Goal: Leave review/rating

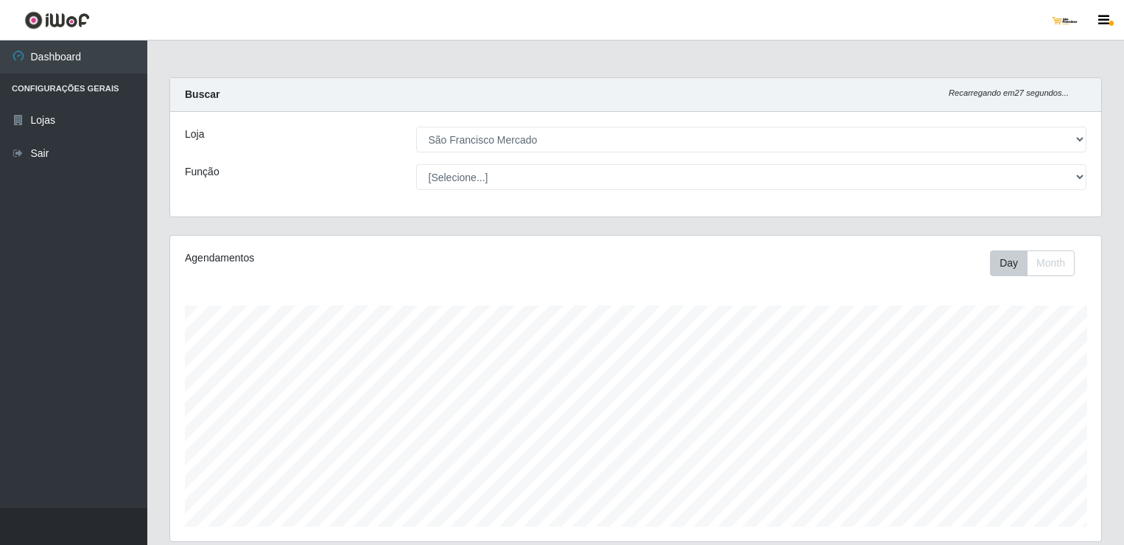
select select "168"
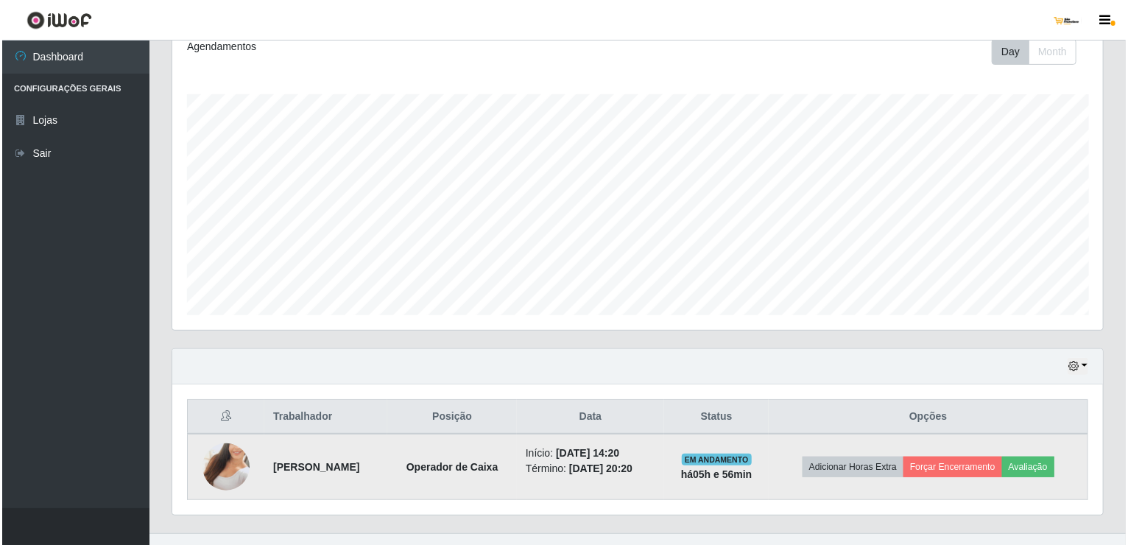
scroll to position [233, 0]
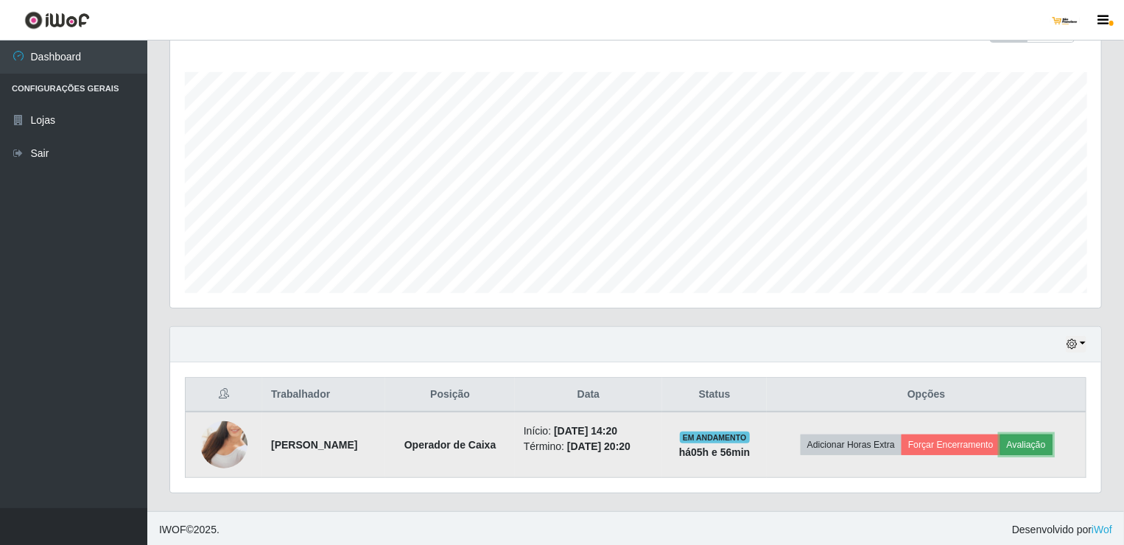
click at [1053, 439] on button "Avaliação" at bounding box center [1026, 445] width 52 height 21
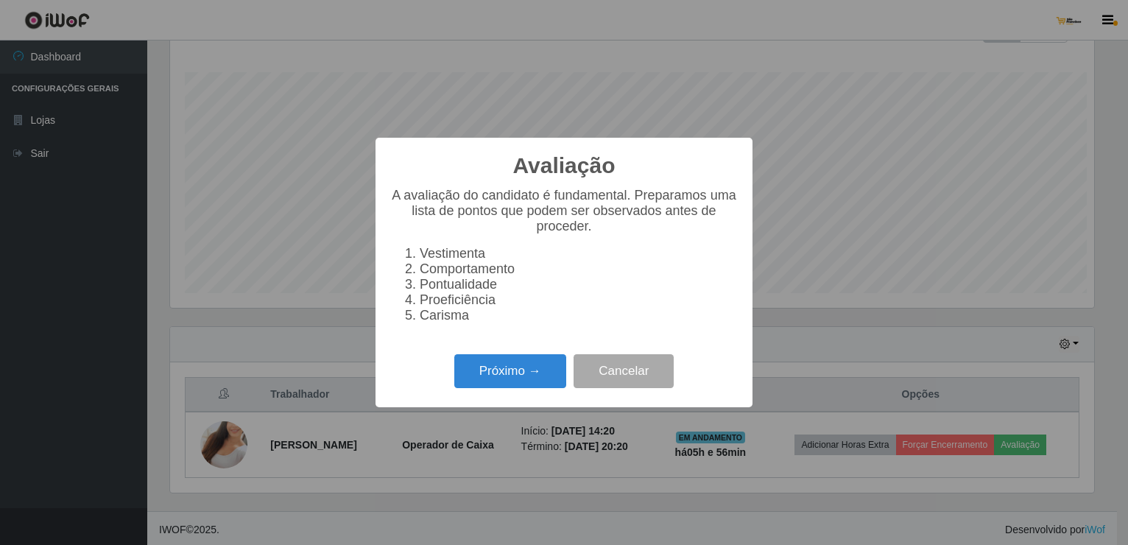
scroll to position [306, 925]
click at [524, 376] on button "Próximo →" at bounding box center [510, 371] width 112 height 35
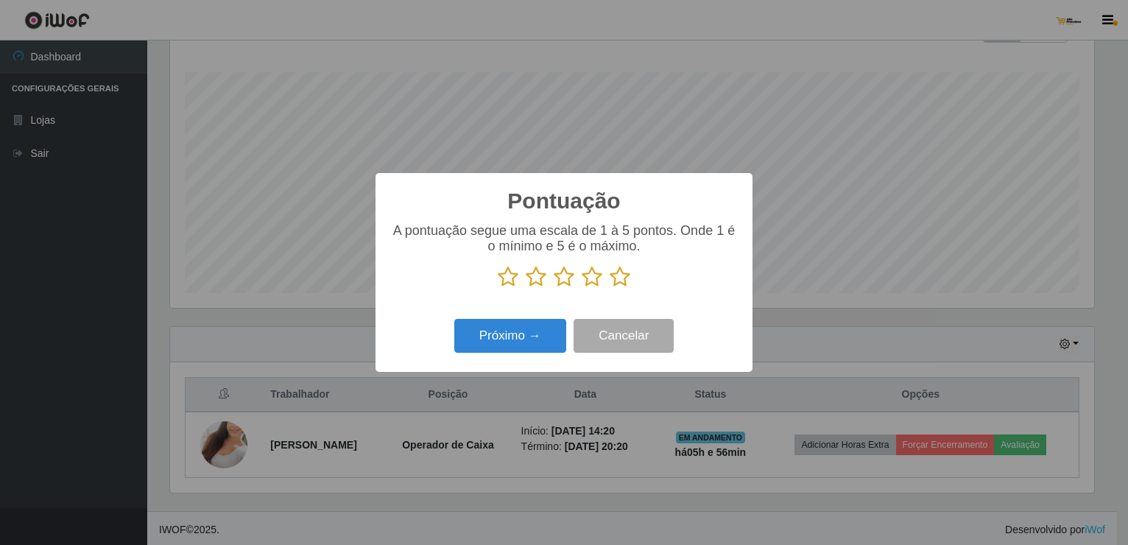
scroll to position [736241, 735622]
click at [620, 279] on icon at bounding box center [620, 277] width 21 height 22
click at [610, 288] on input "radio" at bounding box center [610, 288] width 0 height 0
click at [530, 344] on button "Próximo →" at bounding box center [510, 336] width 112 height 35
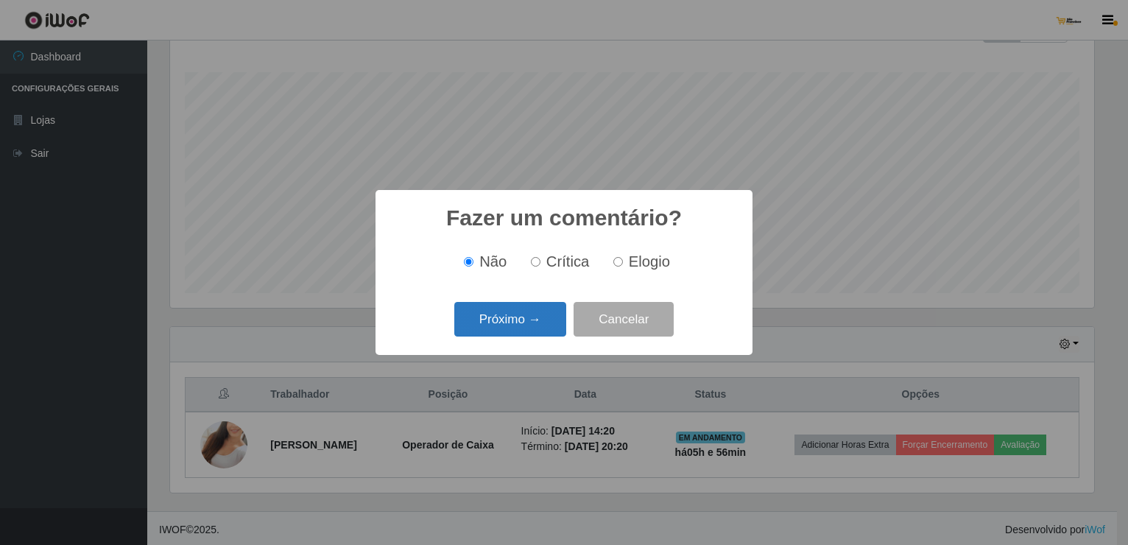
click at [516, 326] on button "Próximo →" at bounding box center [510, 319] width 112 height 35
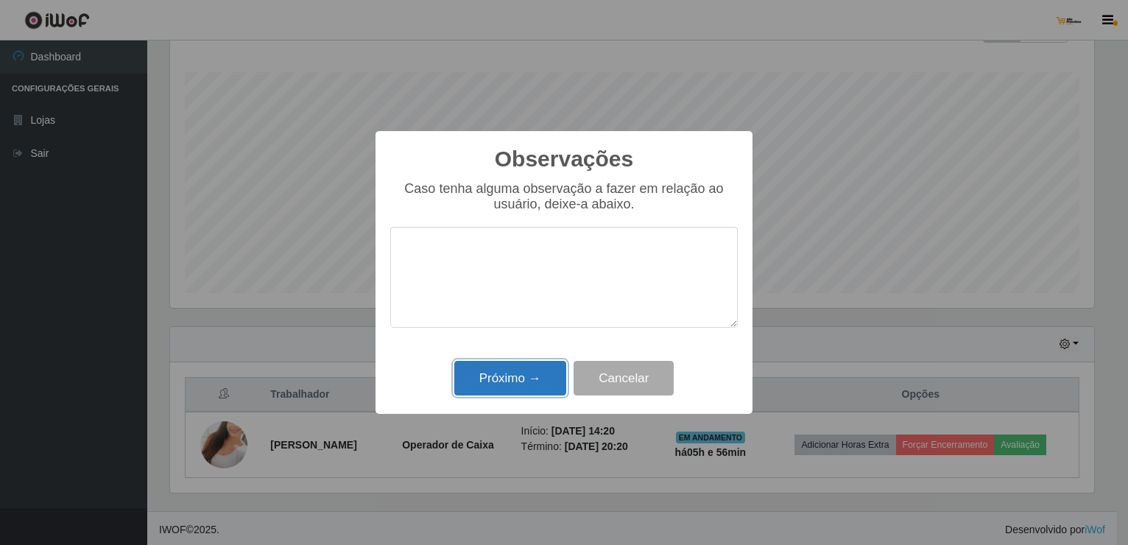
click at [523, 379] on button "Próximo →" at bounding box center [510, 378] width 112 height 35
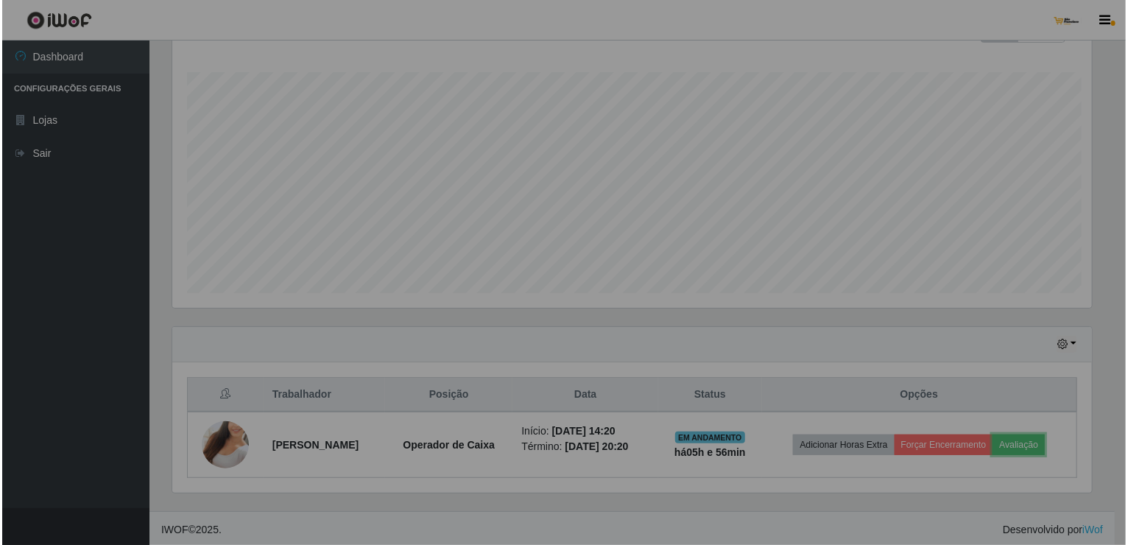
scroll to position [306, 931]
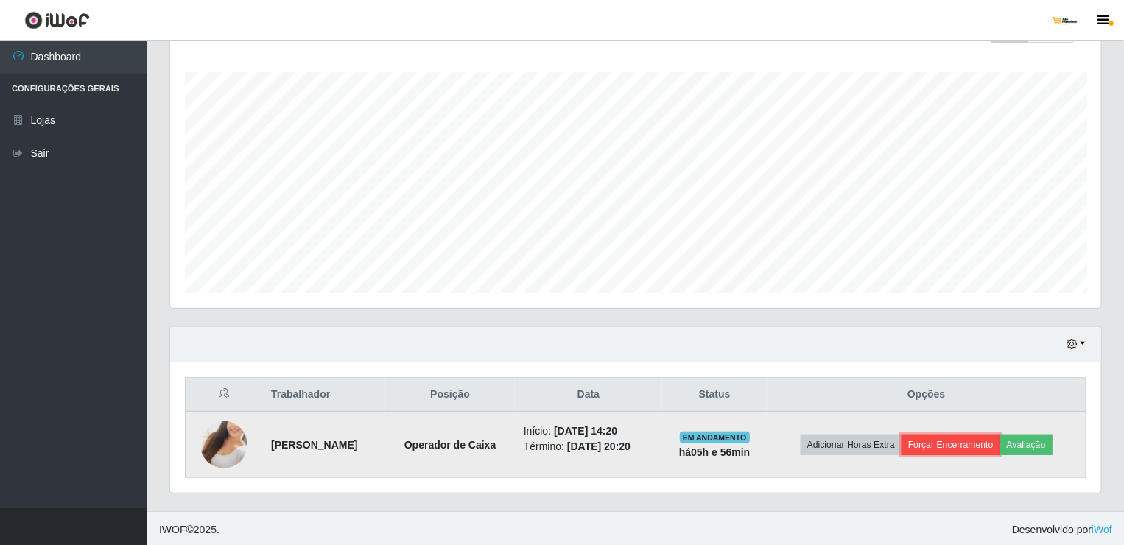
click at [970, 443] on button "Forçar Encerramento" at bounding box center [951, 445] width 99 height 21
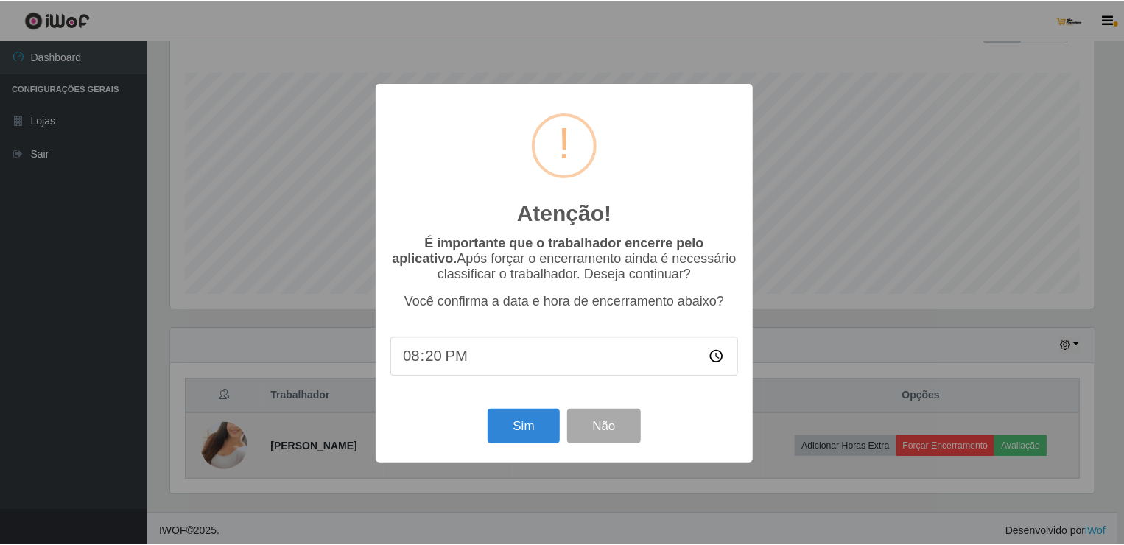
scroll to position [306, 925]
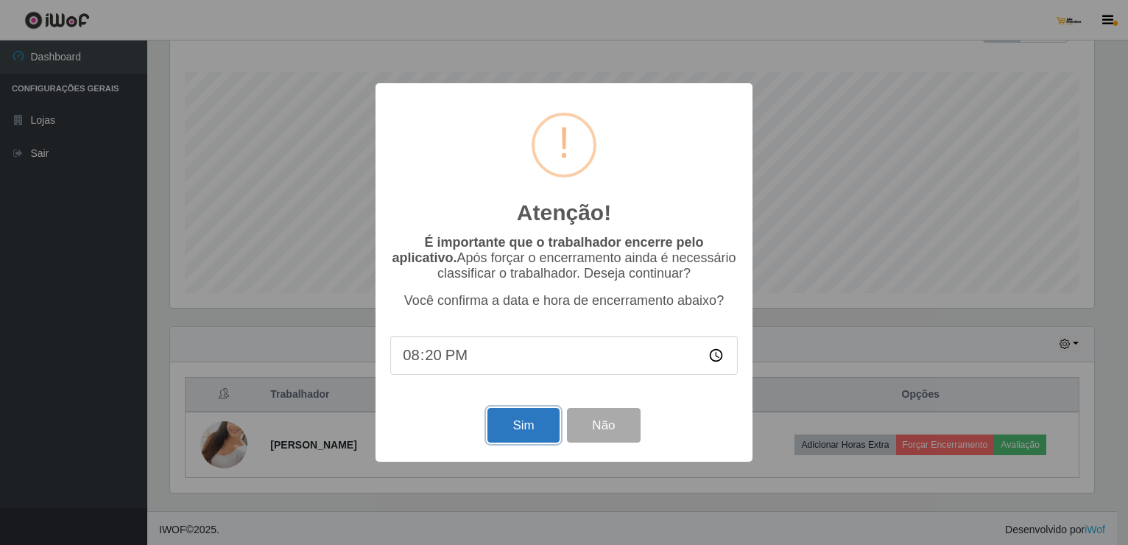
click at [516, 426] on button "Sim" at bounding box center [523, 425] width 71 height 35
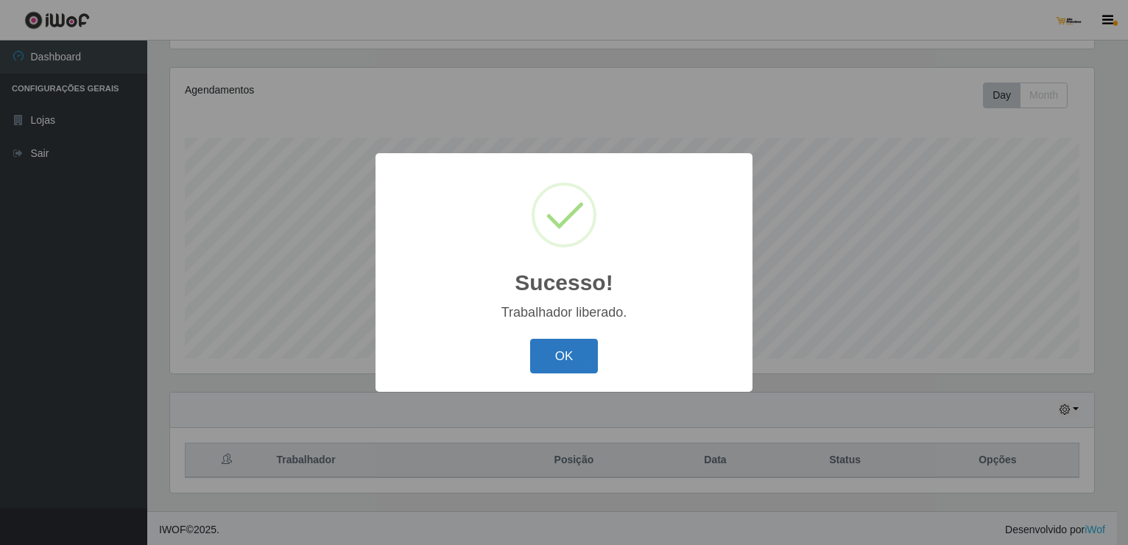
click at [583, 365] on button "OK" at bounding box center [564, 356] width 68 height 35
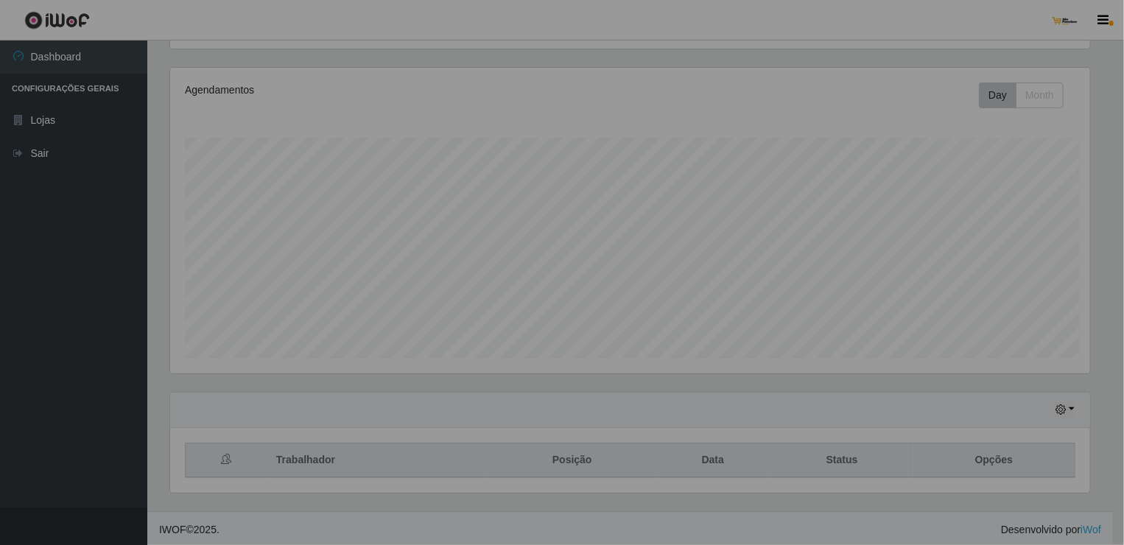
scroll to position [306, 931]
